Goal: Information Seeking & Learning: Compare options

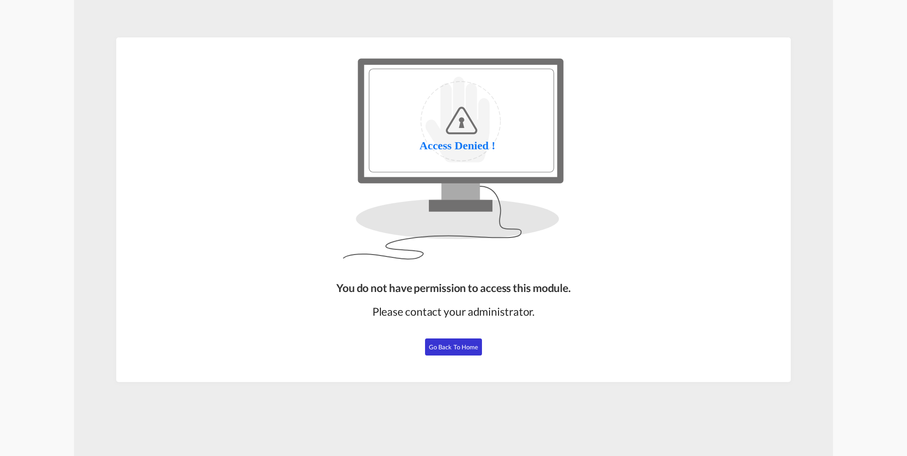
click at [453, 346] on span "Go Back to Home" at bounding box center [454, 347] width 50 height 8
